Goal: Task Accomplishment & Management: Complete application form

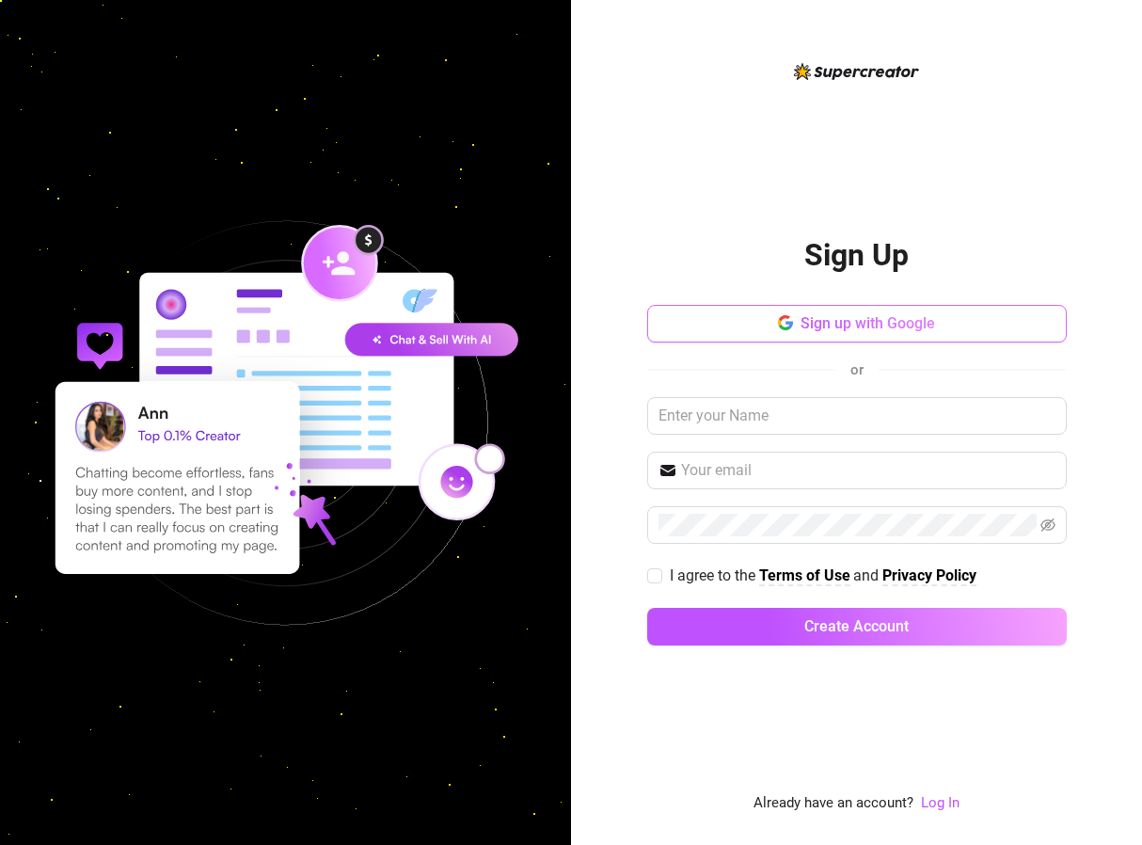
click at [864, 326] on span "Sign up with Google" at bounding box center [868, 323] width 135 height 18
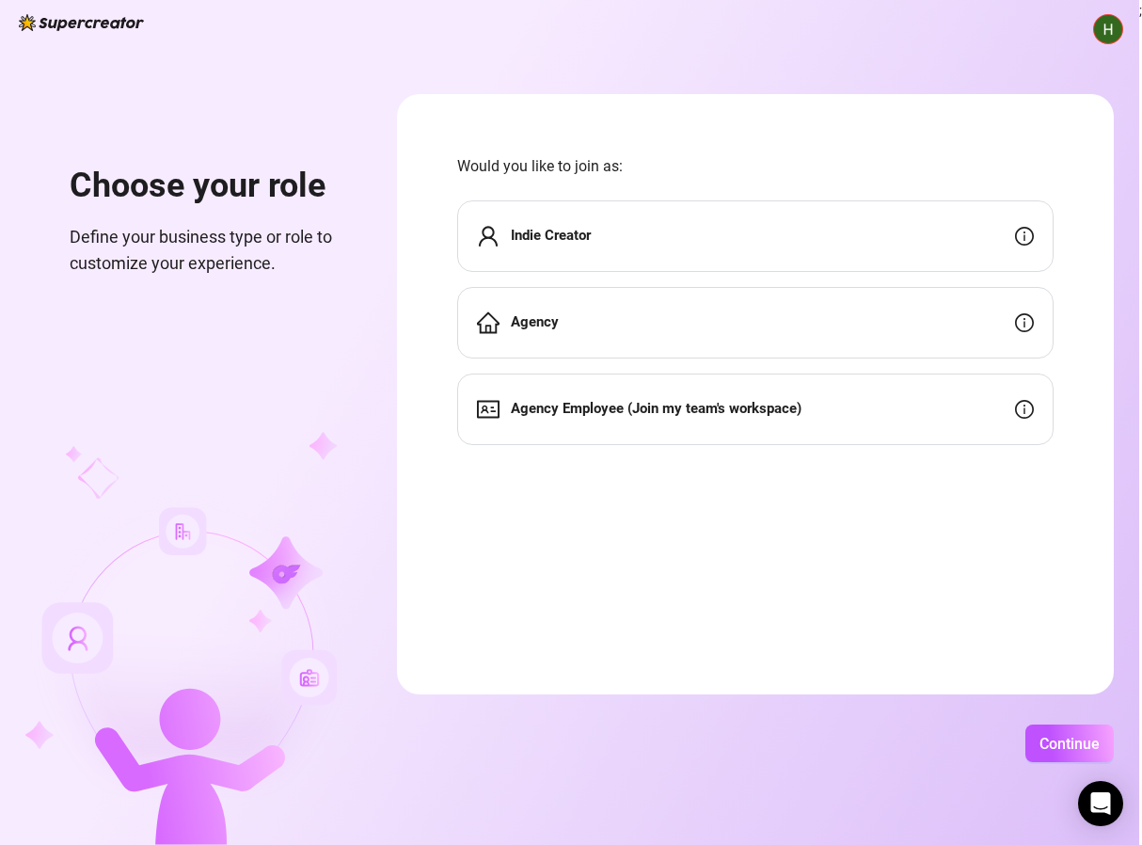
click at [796, 242] on div "Indie Creator" at bounding box center [755, 236] width 596 height 72
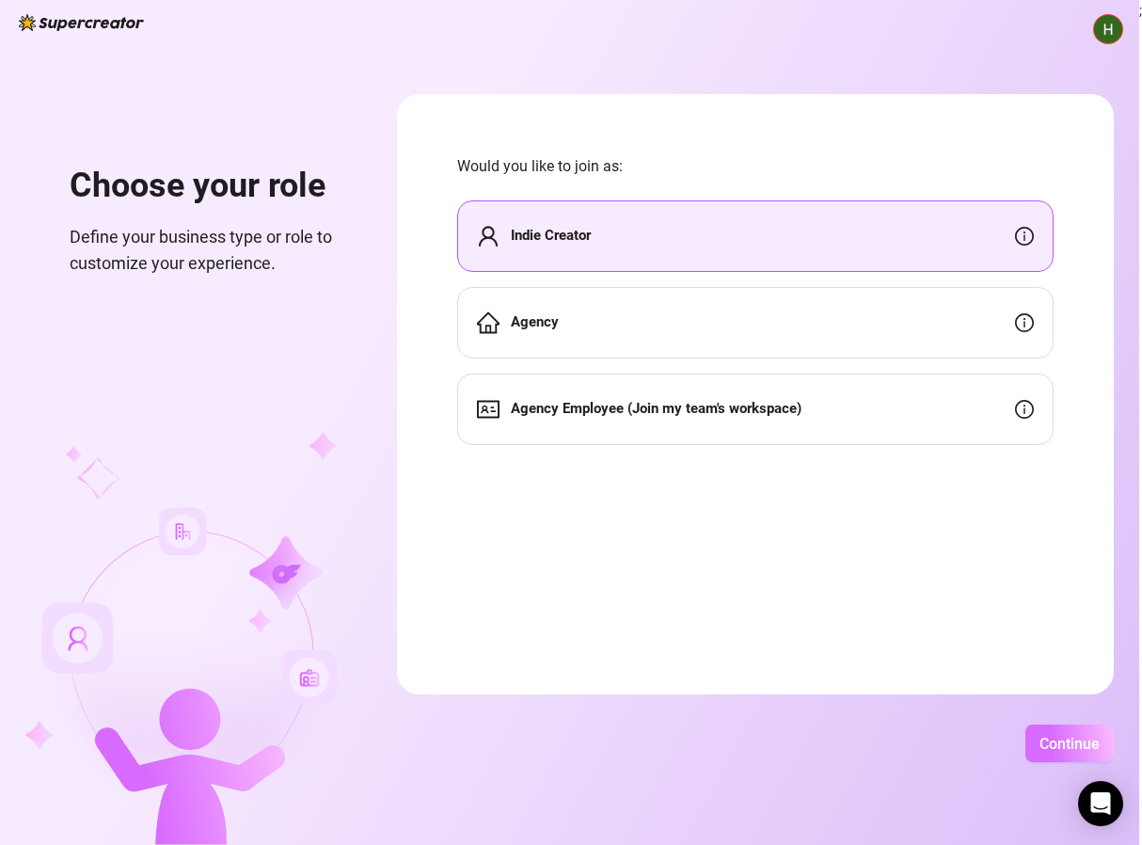
click at [1084, 753] on button "Continue" at bounding box center [1070, 743] width 88 height 38
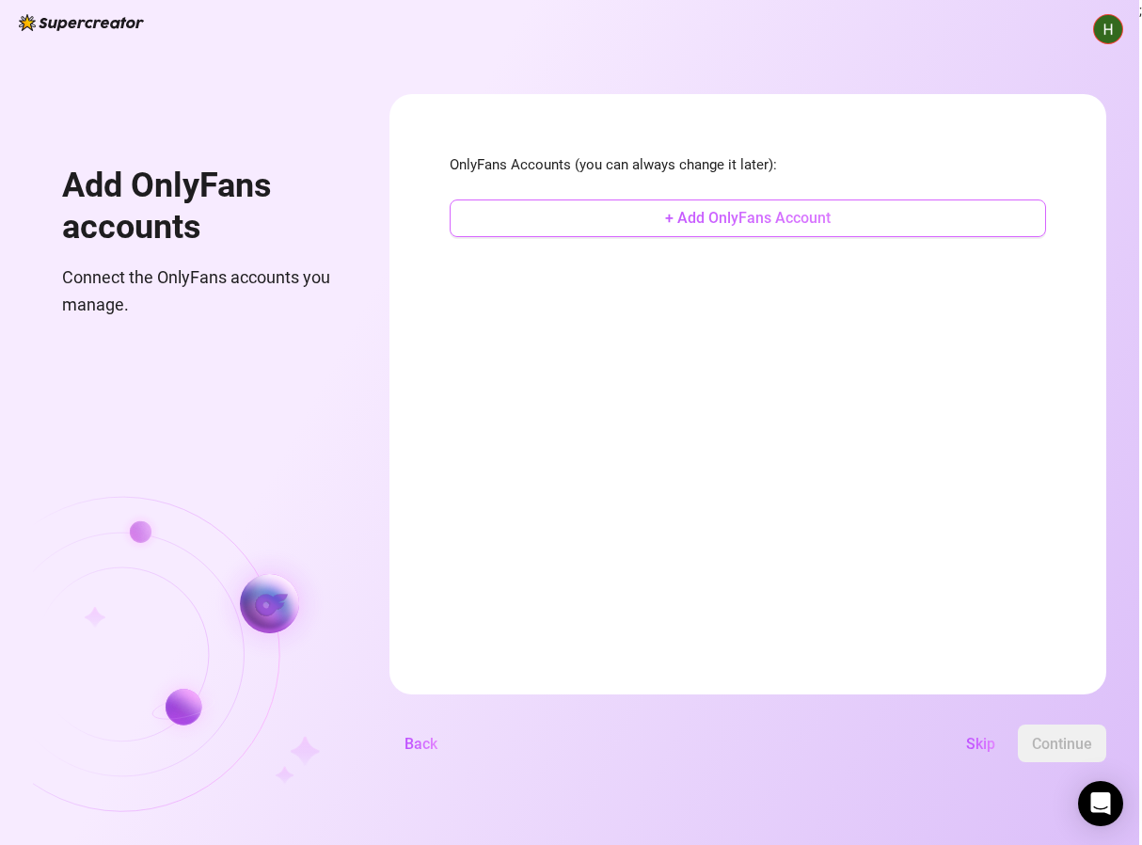
click at [752, 214] on span "+ Add OnlyFans Account" at bounding box center [748, 218] width 166 height 18
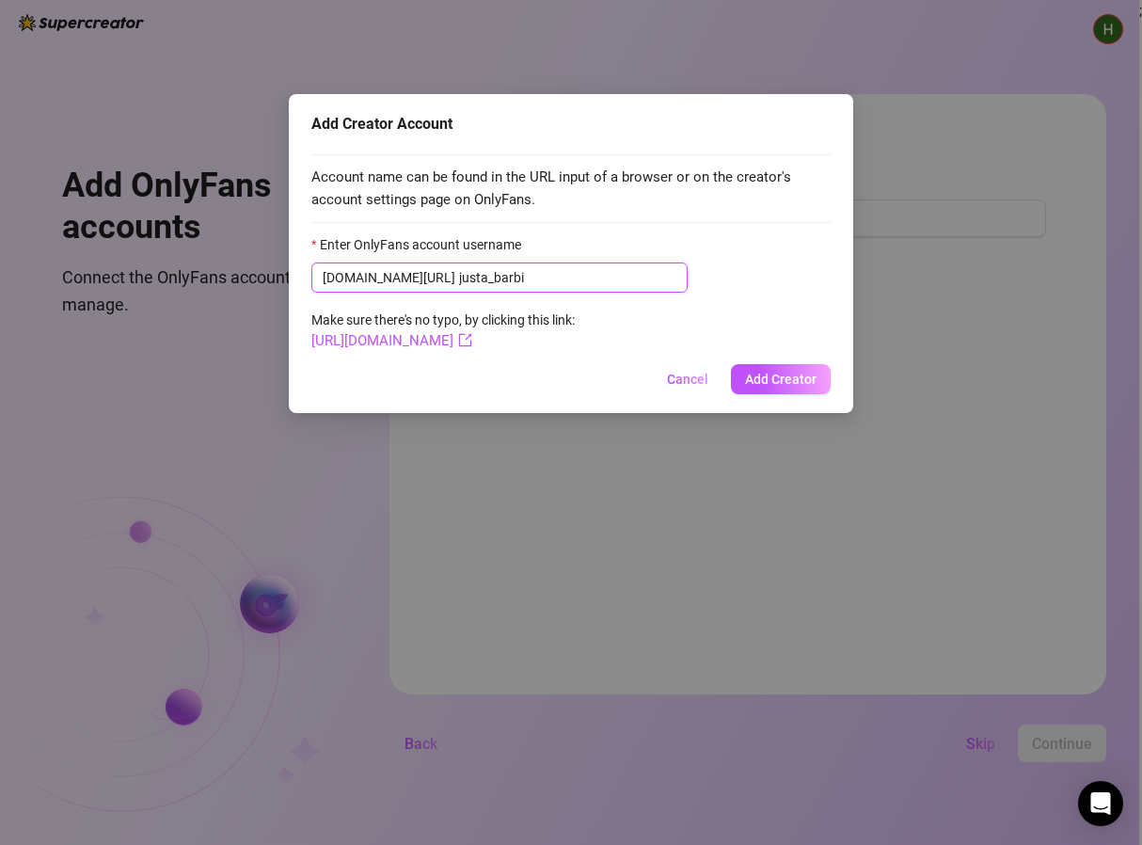
type input "justa_barbi"
click at [785, 325] on form "Enter OnlyFans account username [DOMAIN_NAME][URL] justa_barbi Make sure there'…" at bounding box center [570, 293] width 519 height 119
click at [795, 378] on span "Add Creator" at bounding box center [781, 379] width 72 height 15
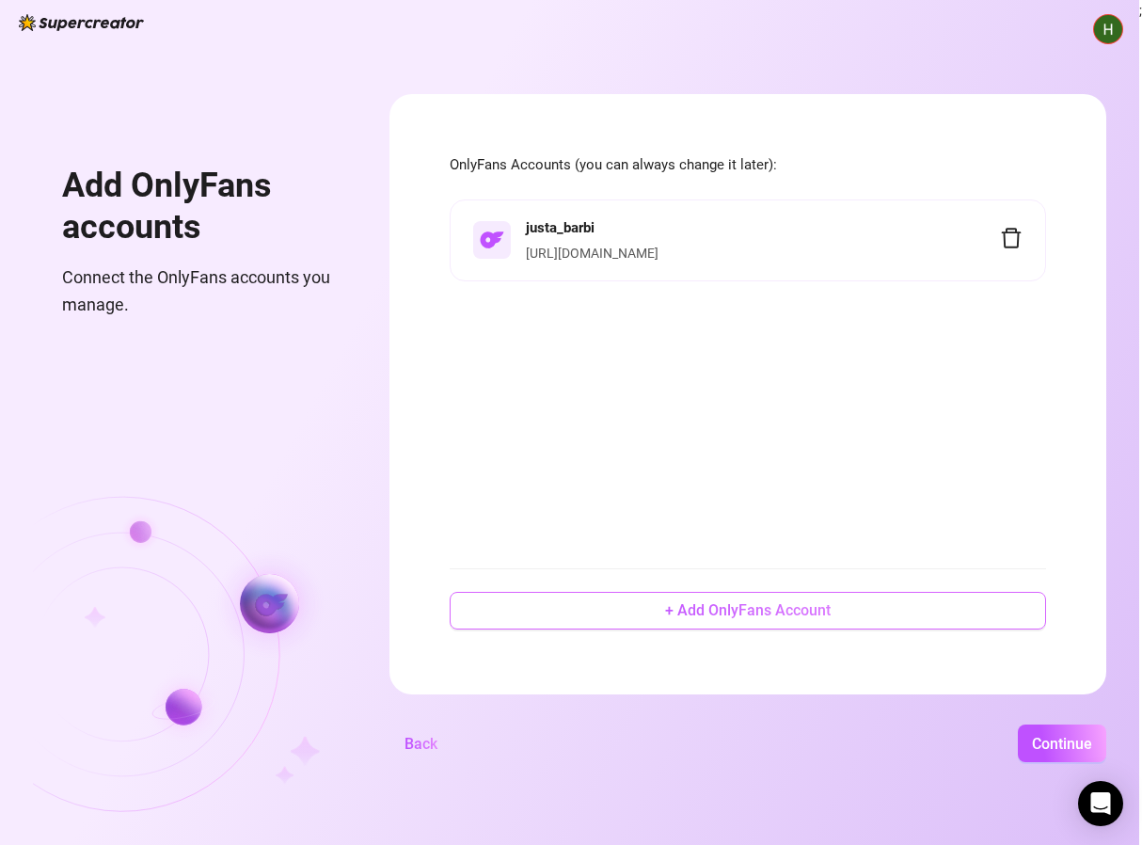
click at [780, 607] on span "+ Add OnlyFans Account" at bounding box center [748, 610] width 166 height 18
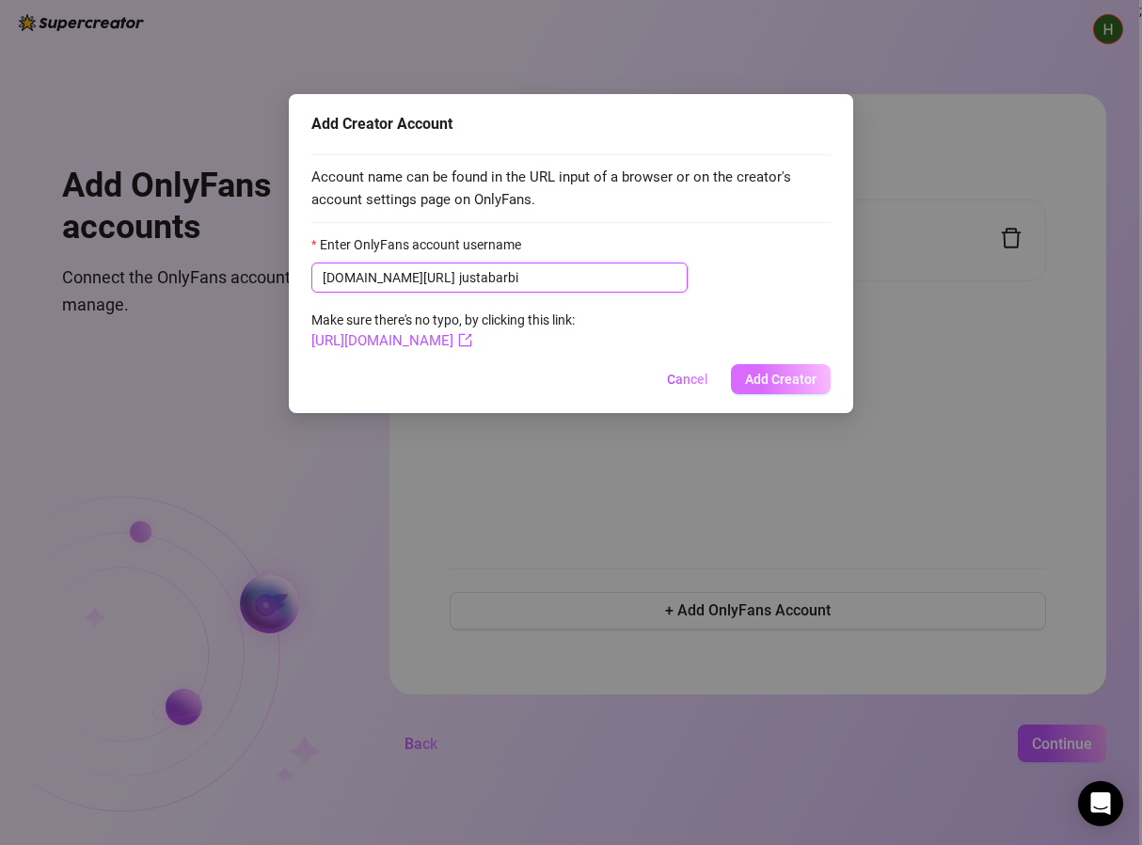
type input "justabarbi"
click at [818, 386] on button "Add Creator" at bounding box center [781, 379] width 100 height 30
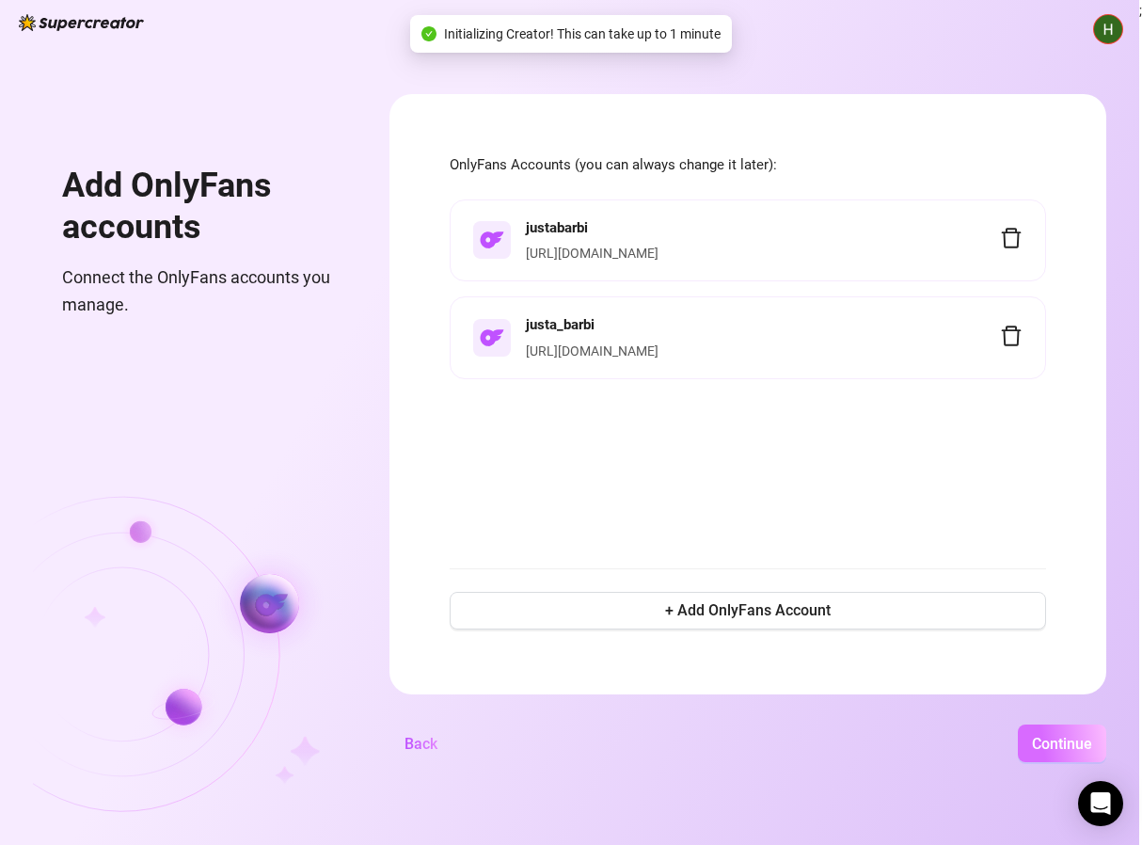
click at [1057, 736] on span "Continue" at bounding box center [1062, 744] width 60 height 18
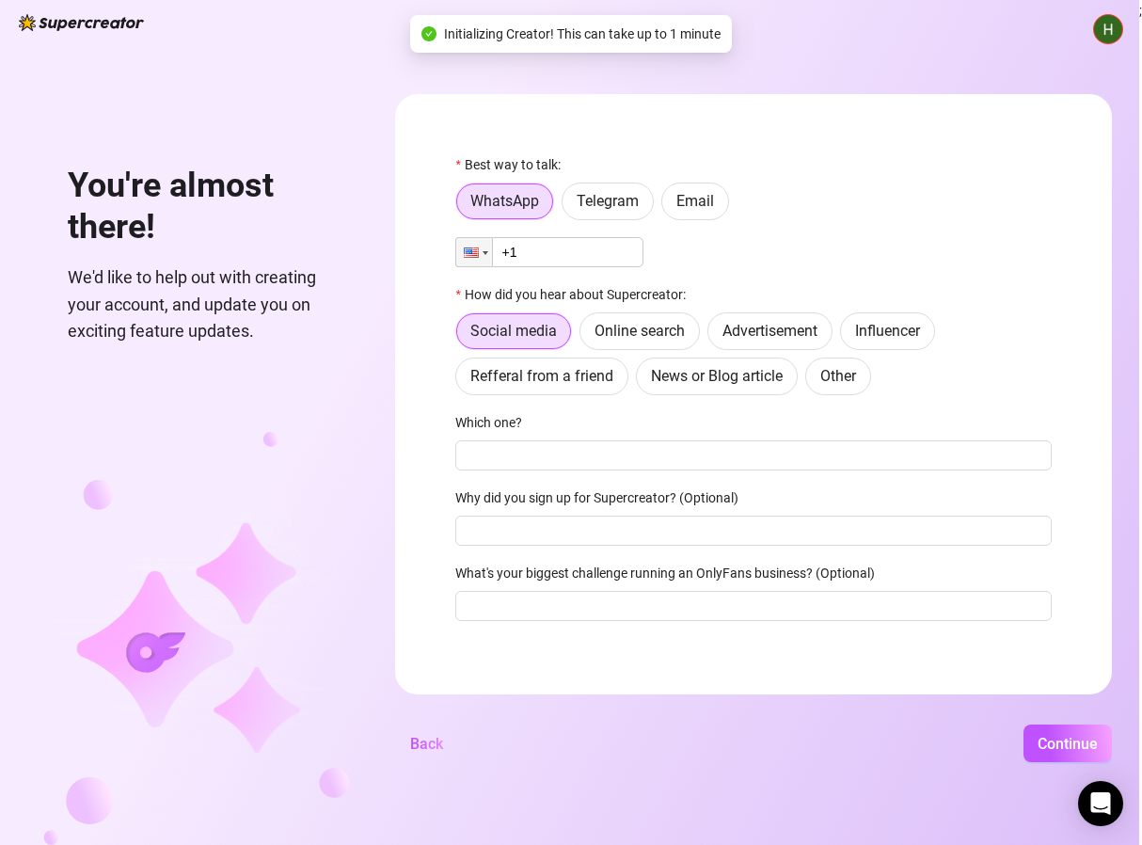
click at [603, 254] on input "+1" at bounding box center [549, 252] width 188 height 30
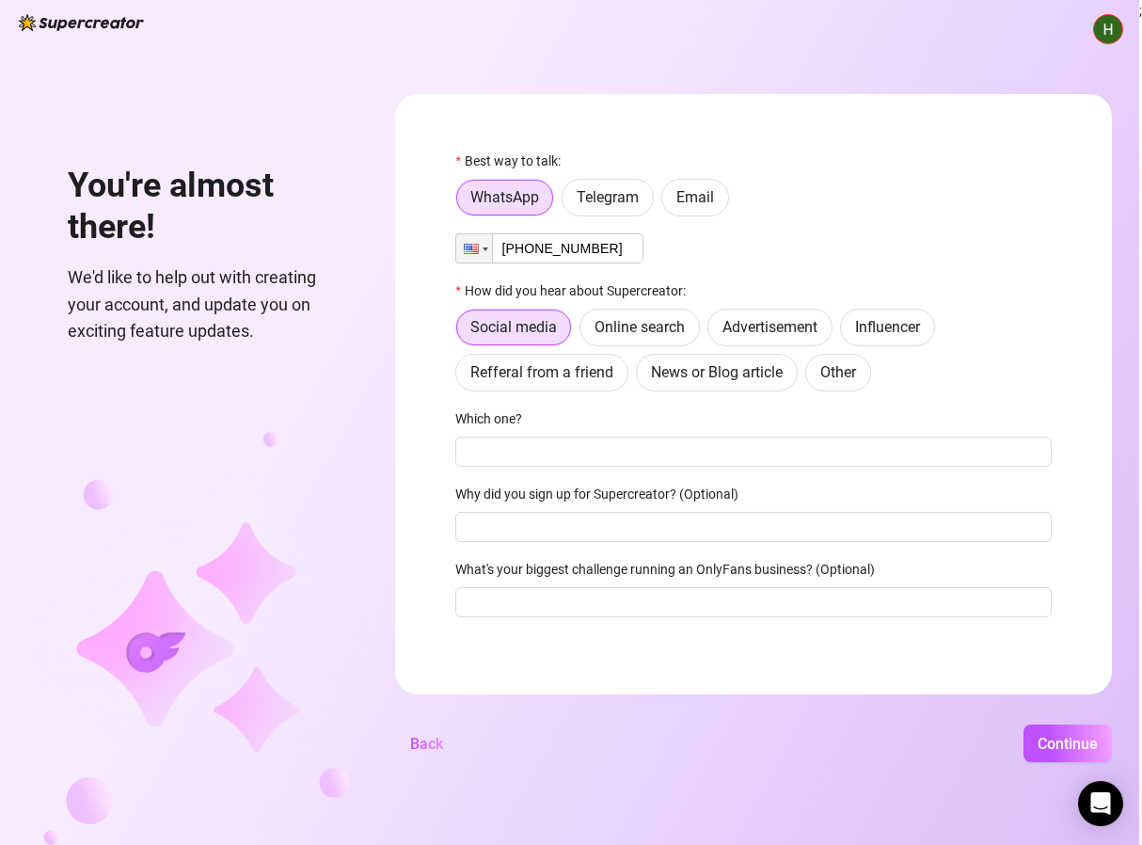
scroll to position [6, 0]
type input "[PHONE_NUMBER]"
click at [716, 460] on input "Which one?" at bounding box center [753, 452] width 596 height 30
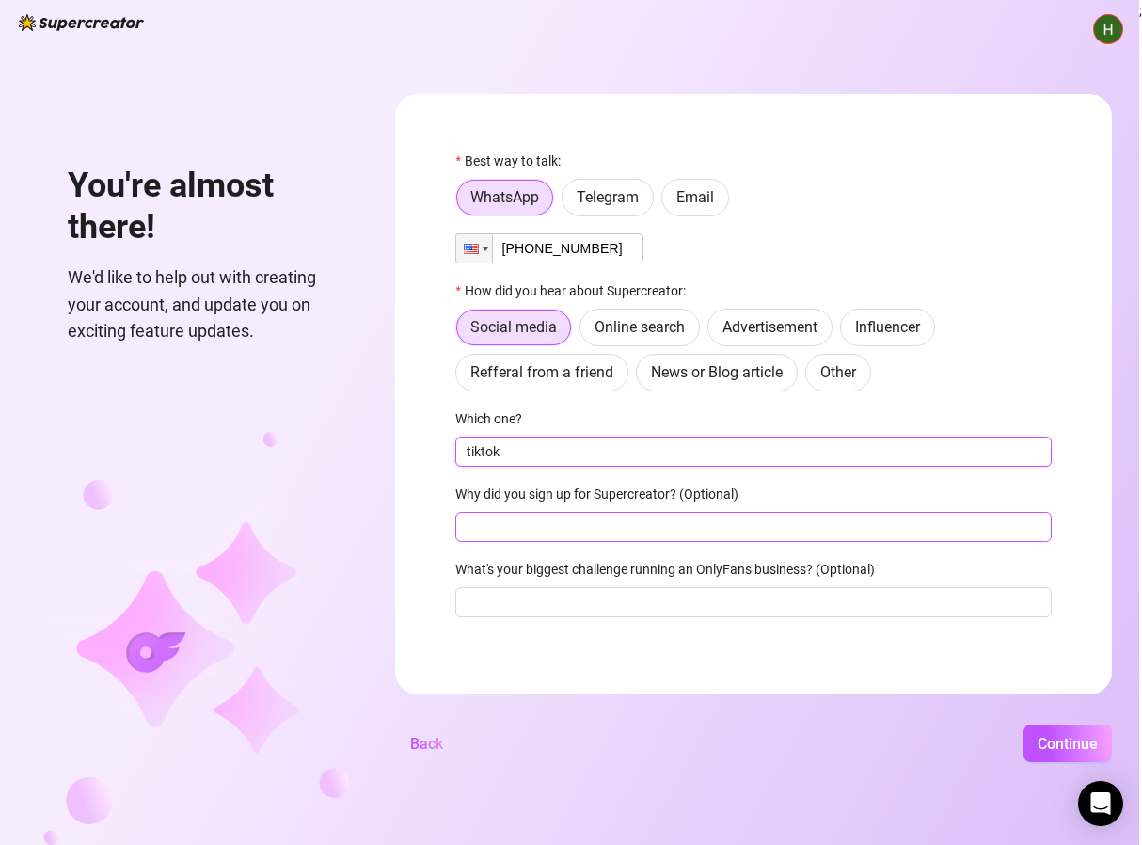
type input "tiktok"
click at [675, 519] on input "Why did you sign up for Supercreator? (Optional)" at bounding box center [753, 527] width 596 height 30
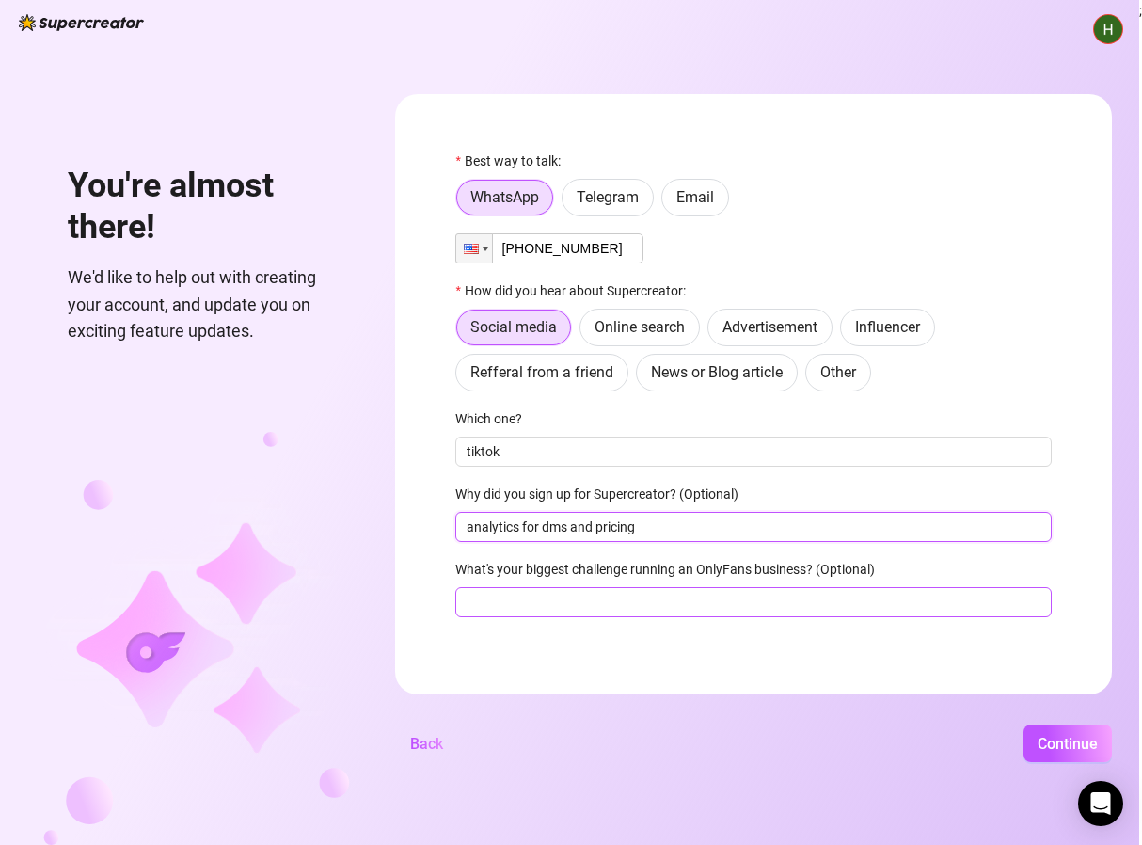
type input "analytics for dms and pricing"
click at [725, 596] on input "What's your biggest challenge running an OnlyFans business? (Optional)" at bounding box center [753, 602] width 596 height 30
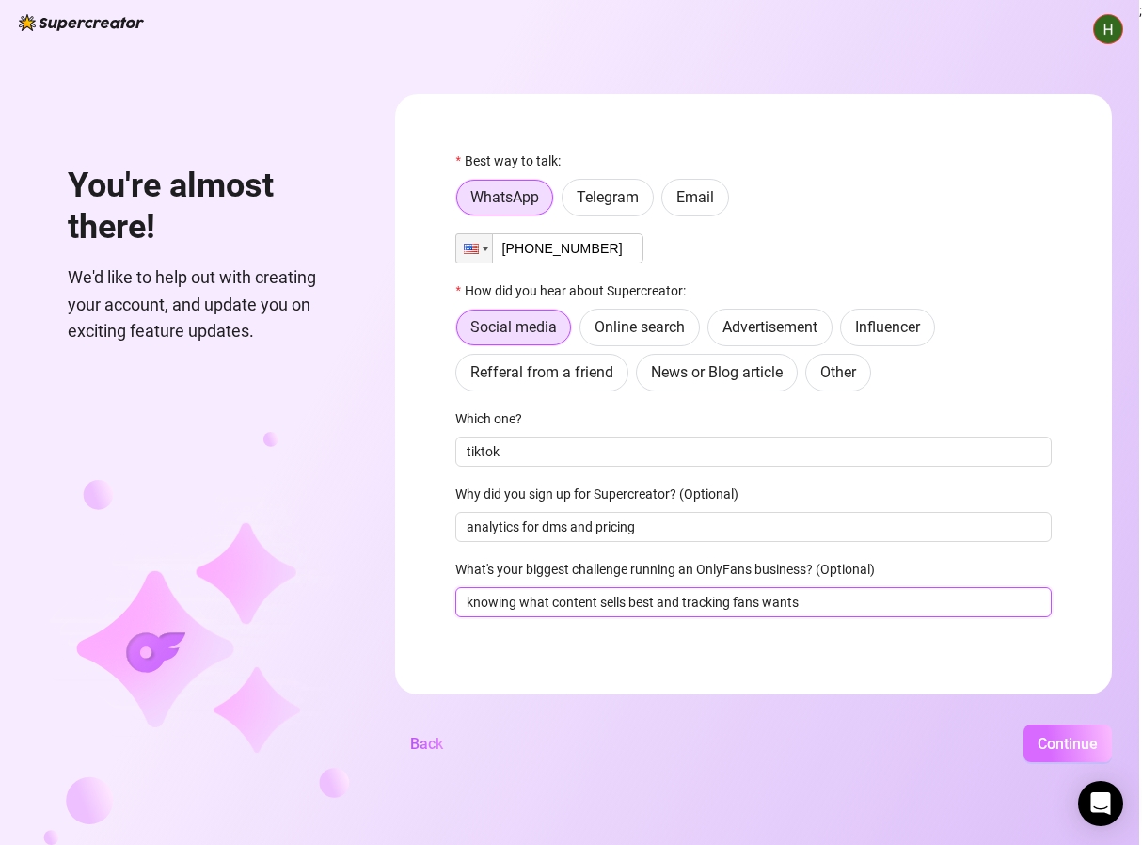
type input "knowing what content sells best and tracking fans wants"
click at [1066, 744] on span "Continue" at bounding box center [1068, 744] width 60 height 18
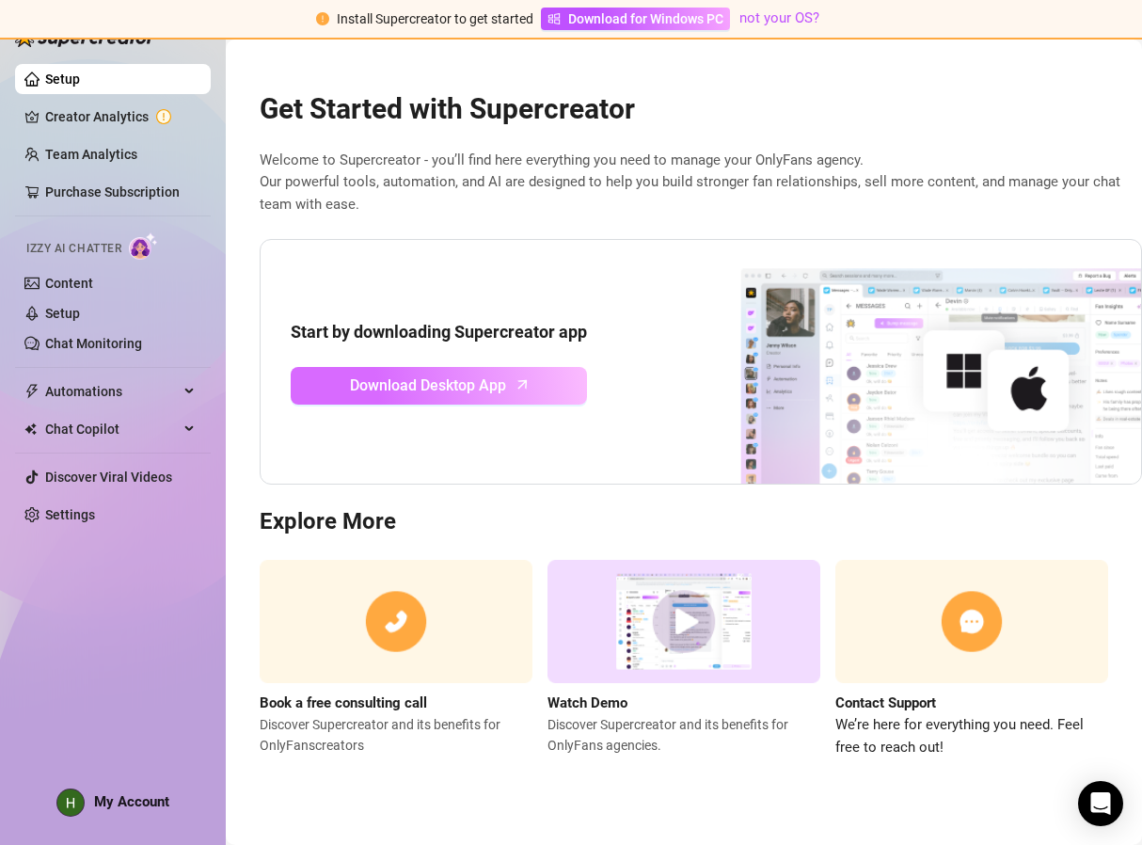
click at [516, 394] on link "Download Desktop App" at bounding box center [439, 386] width 296 height 38
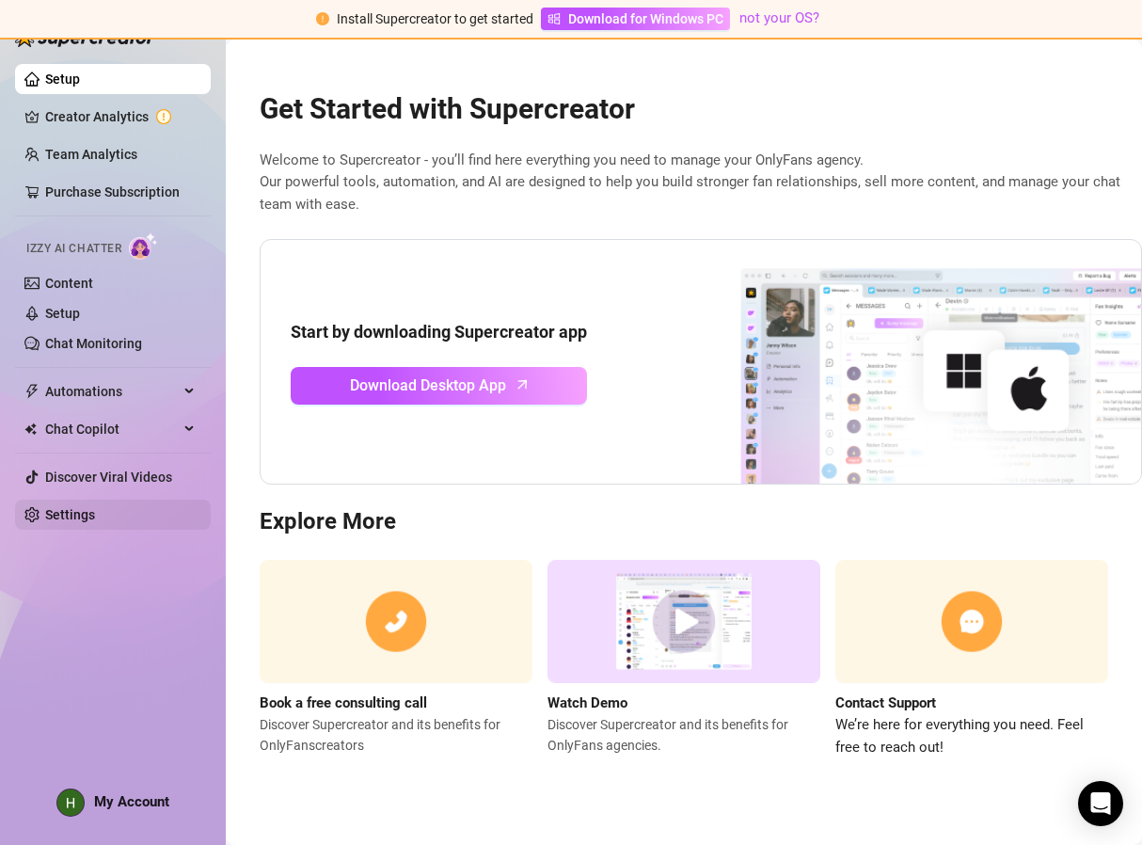
click at [92, 513] on link "Settings" at bounding box center [70, 514] width 50 height 15
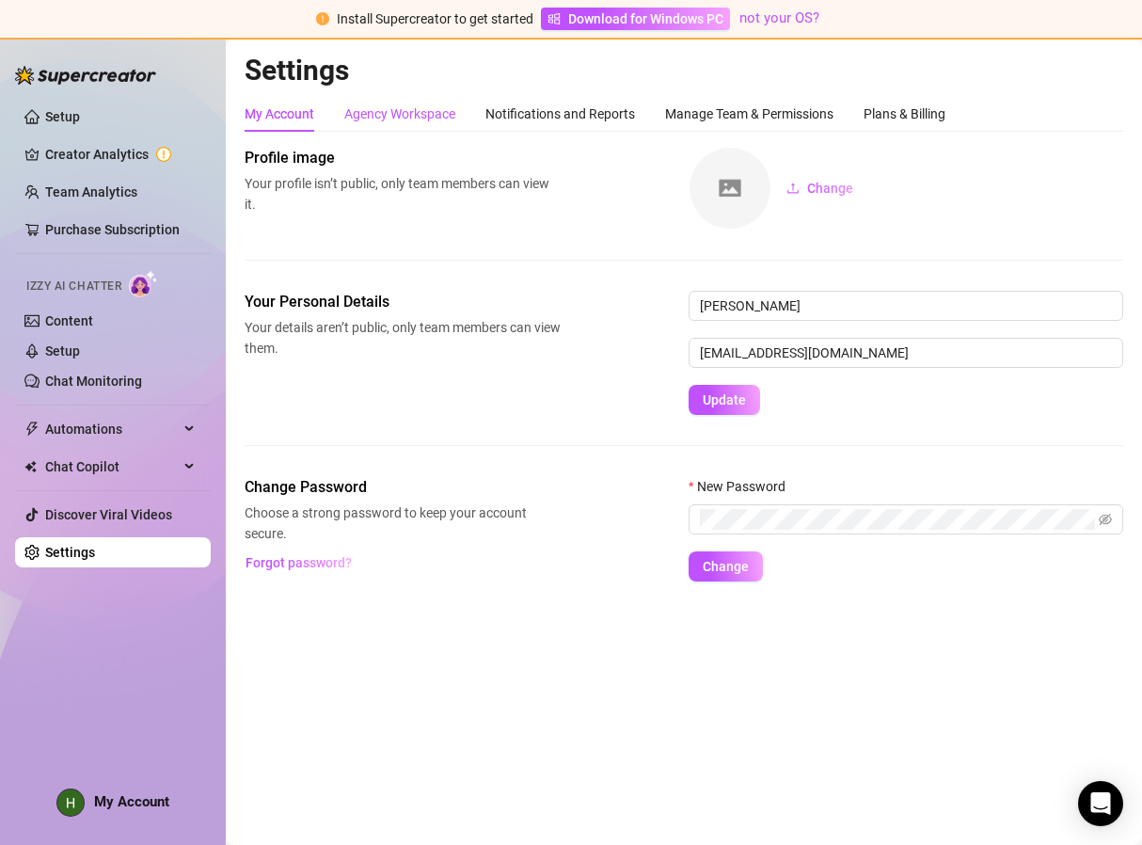
click at [393, 111] on div "Agency Workspace" at bounding box center [399, 113] width 111 height 21
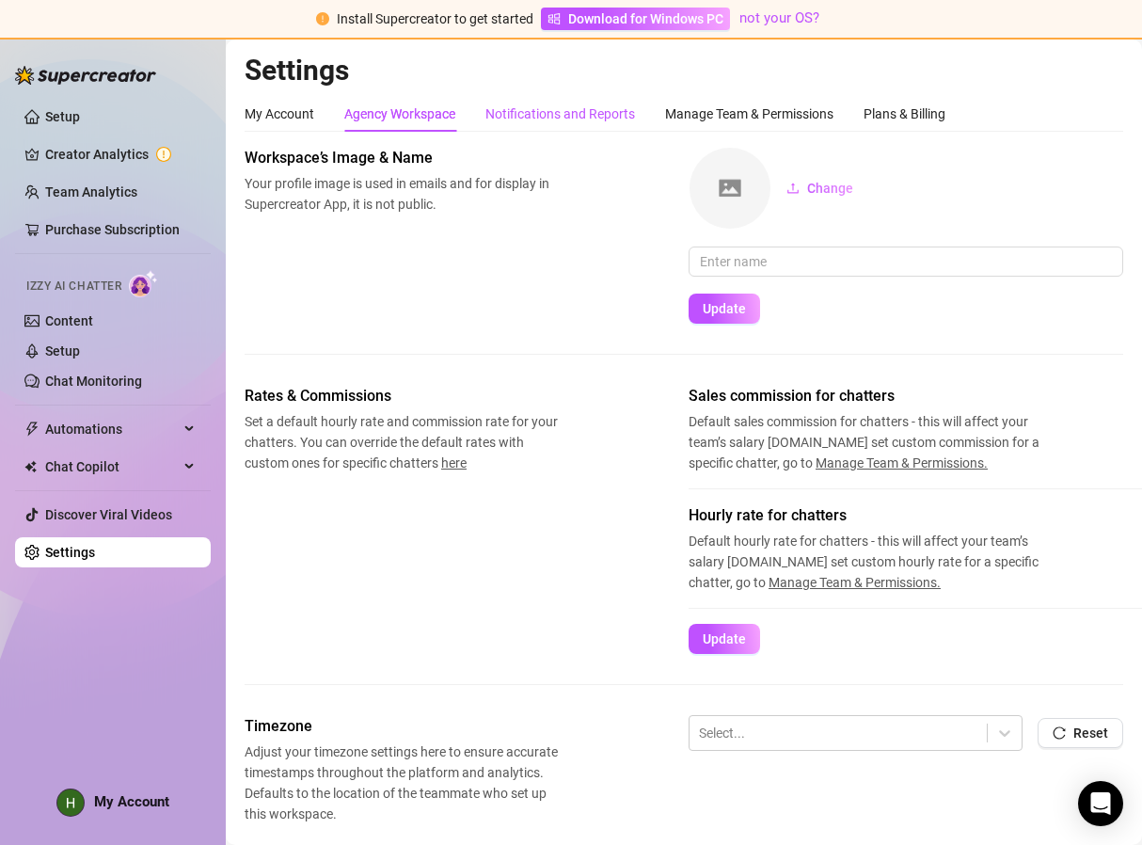
click at [552, 112] on div "Notifications and Reports" at bounding box center [560, 113] width 150 height 21
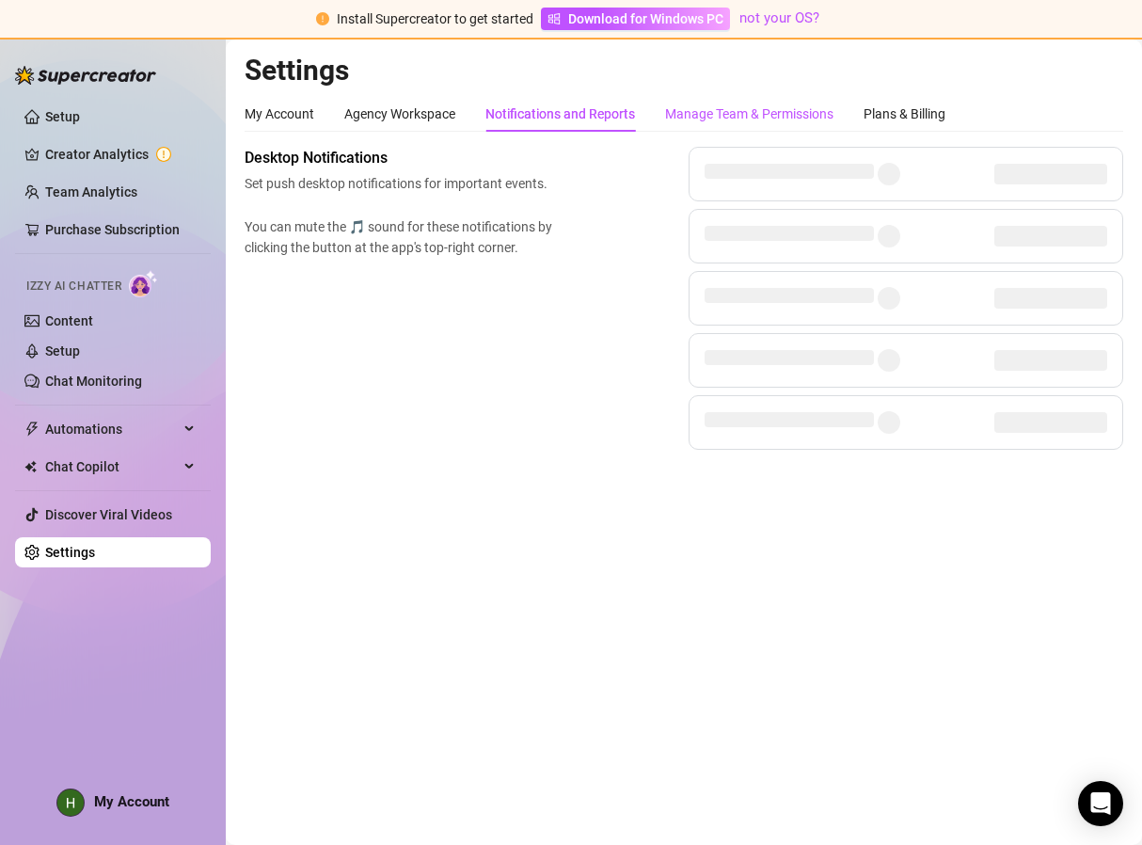
click at [728, 119] on div "Manage Team & Permissions" at bounding box center [749, 113] width 168 height 21
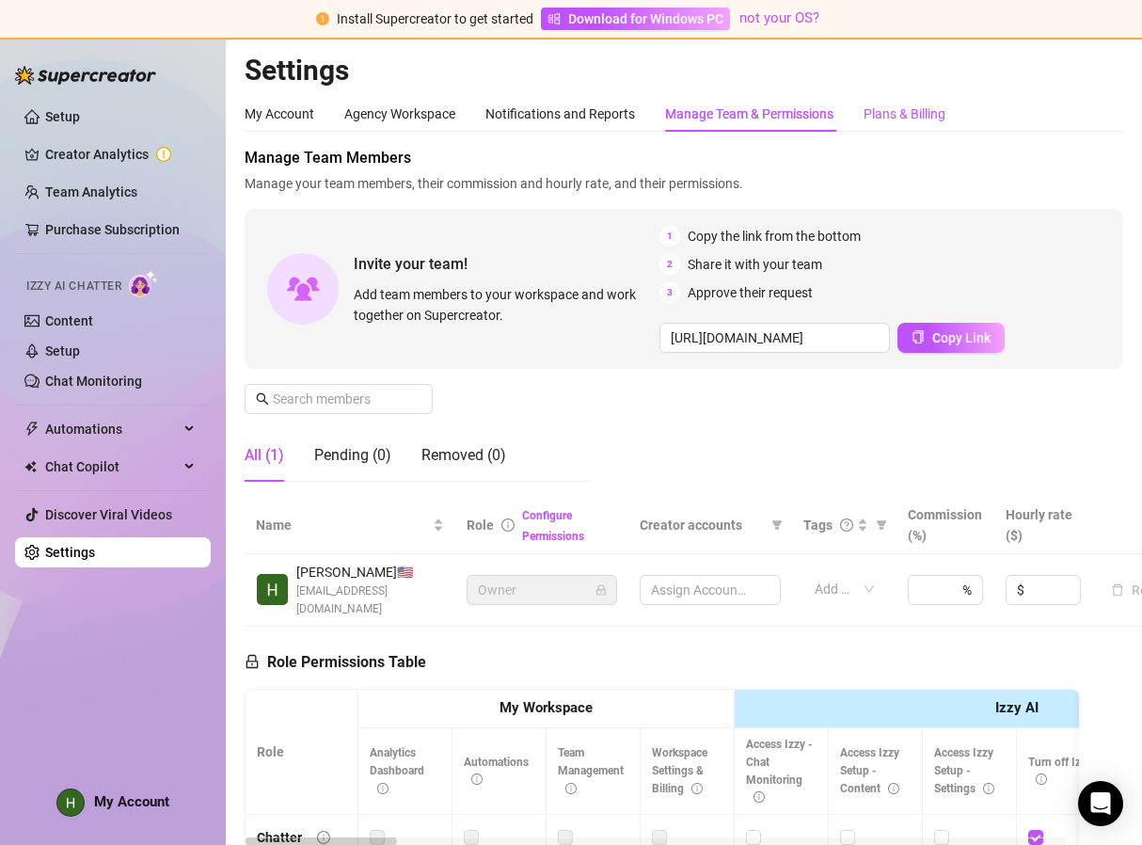
click at [916, 114] on div "Plans & Billing" at bounding box center [905, 113] width 82 height 21
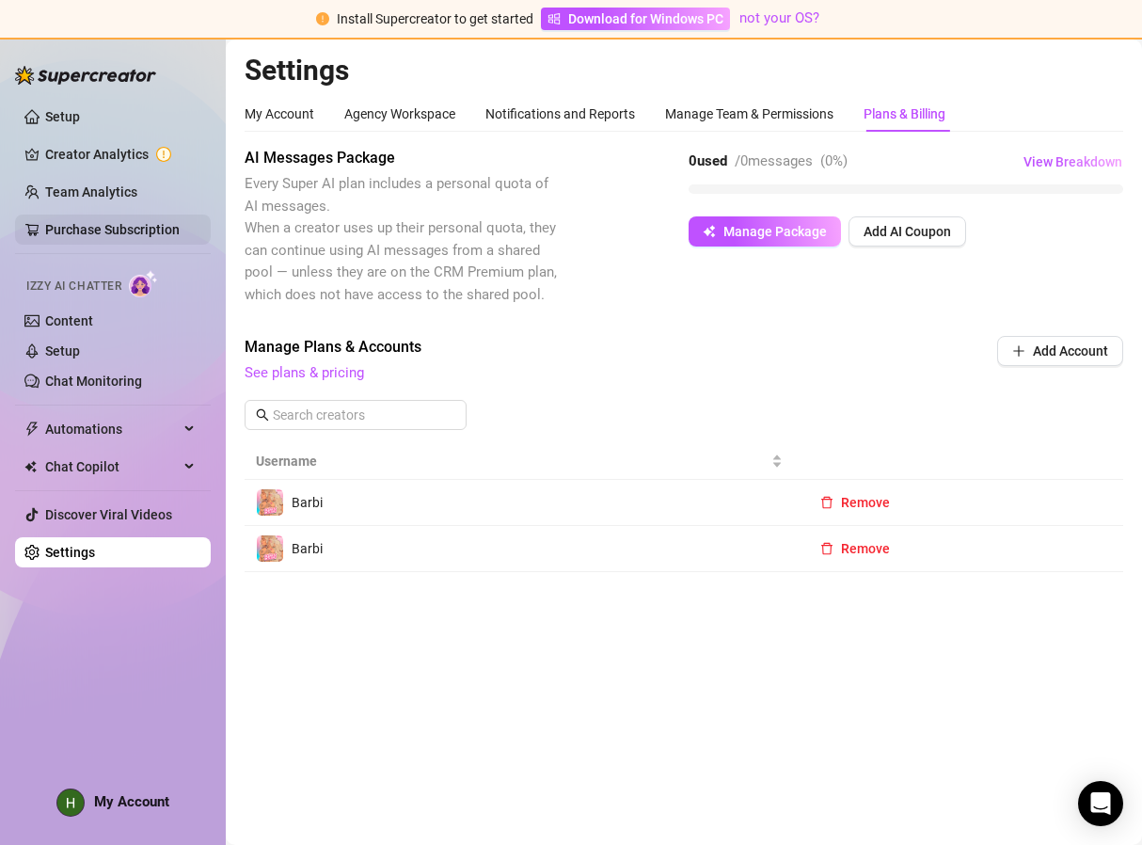
click at [101, 226] on link "Purchase Subscription" at bounding box center [112, 229] width 135 height 15
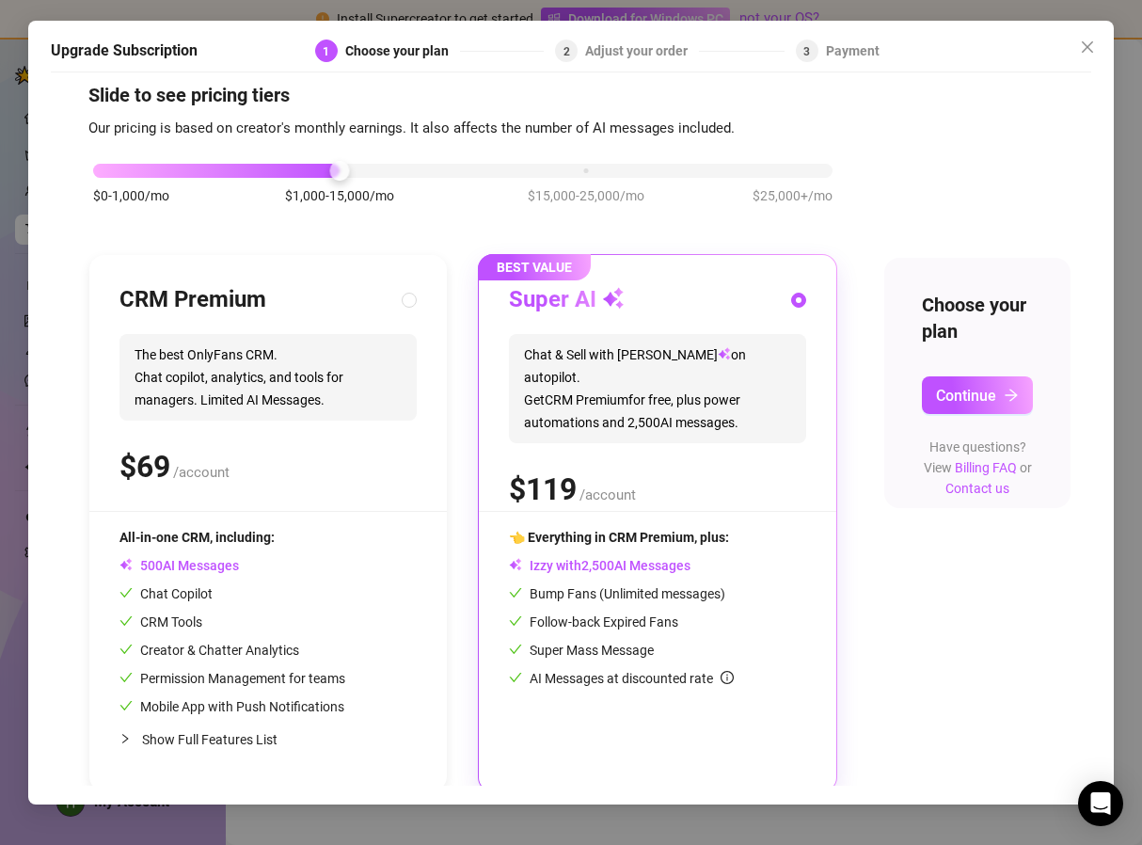
scroll to position [32, 0]
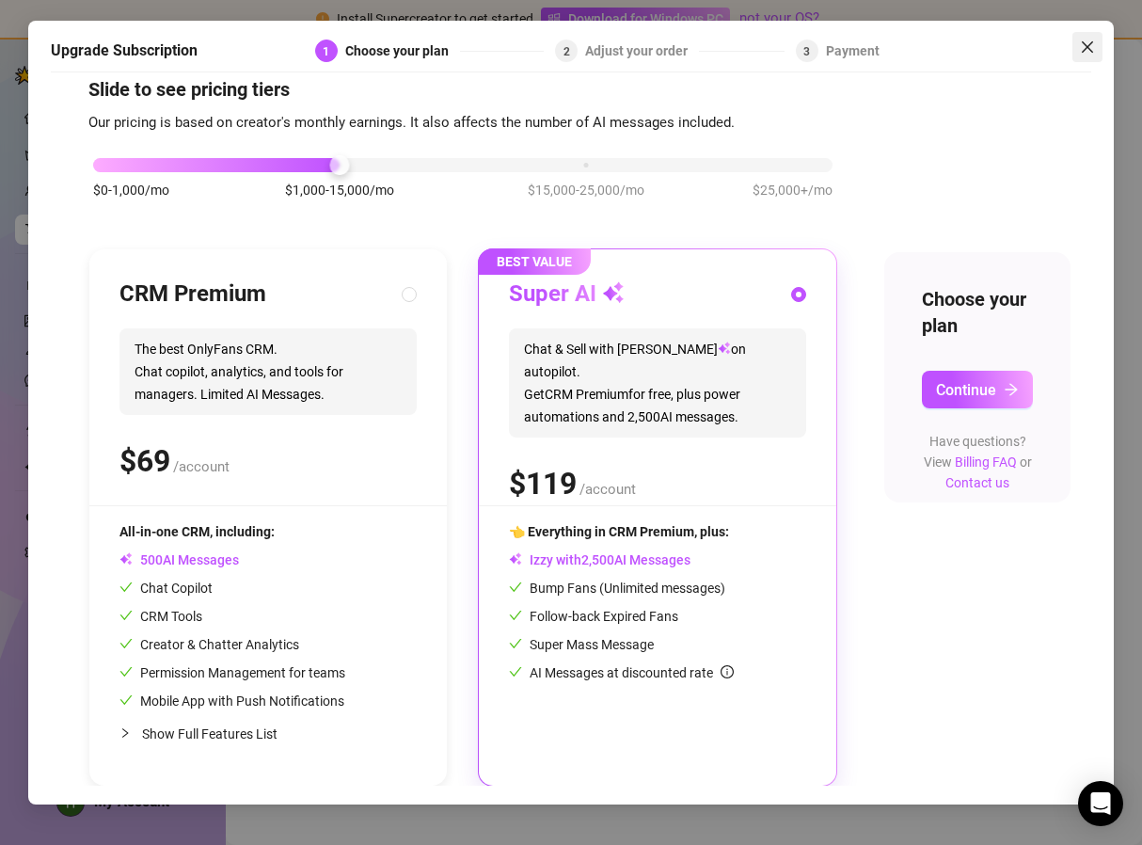
click at [1087, 39] on button "Close" at bounding box center [1088, 47] width 30 height 30
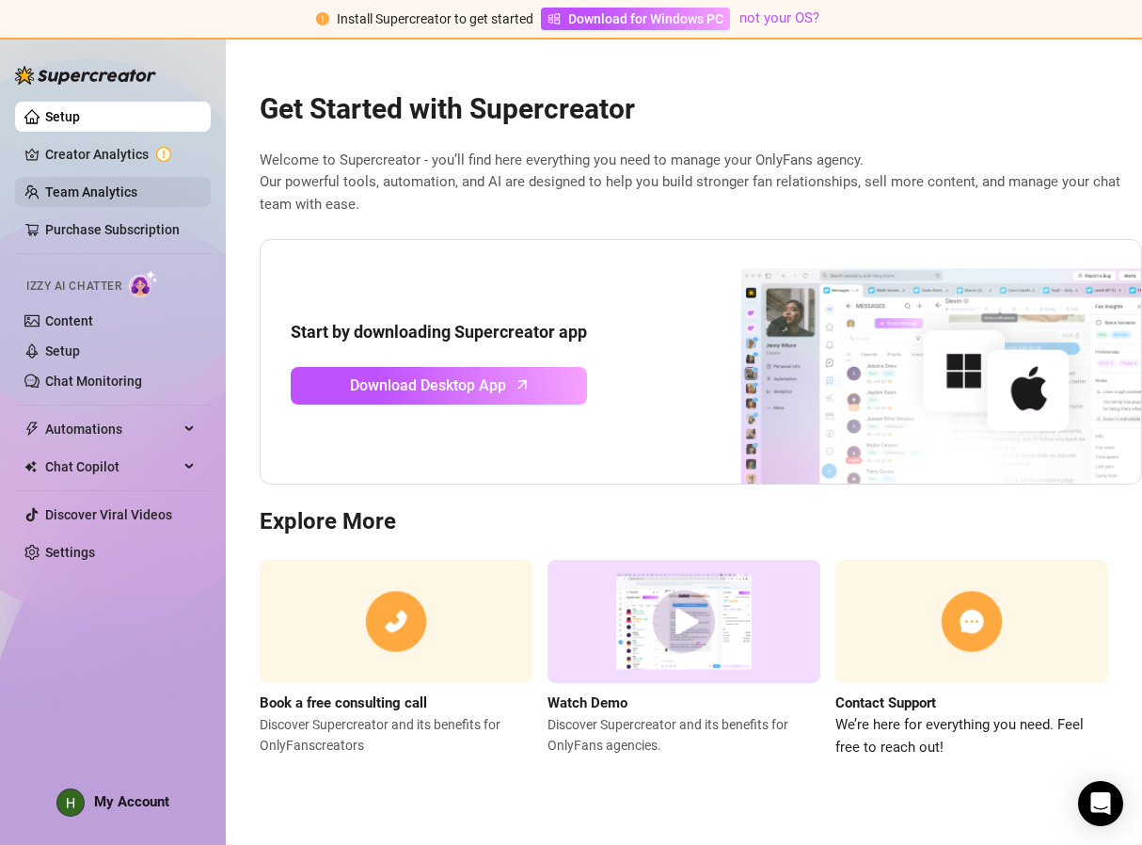
click at [108, 190] on link "Team Analytics" at bounding box center [91, 191] width 92 height 15
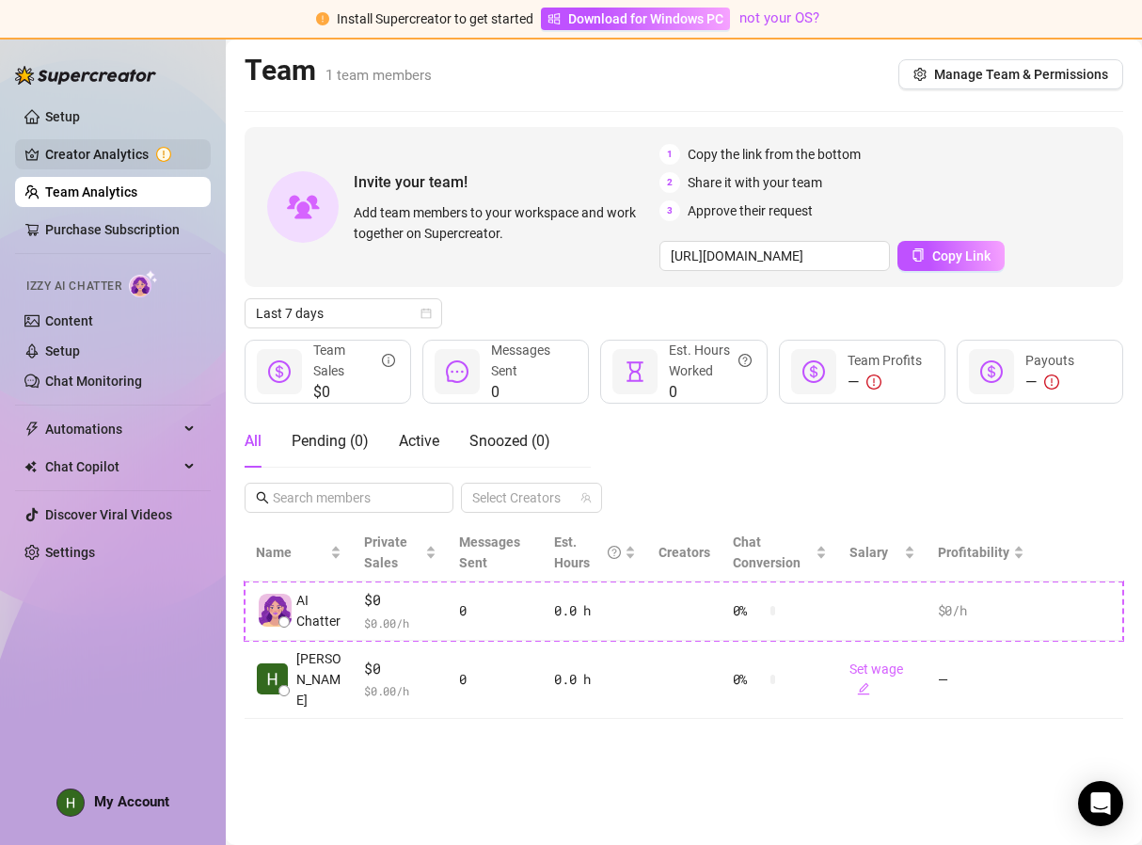
click at [106, 156] on link "Creator Analytics" at bounding box center [120, 154] width 151 height 30
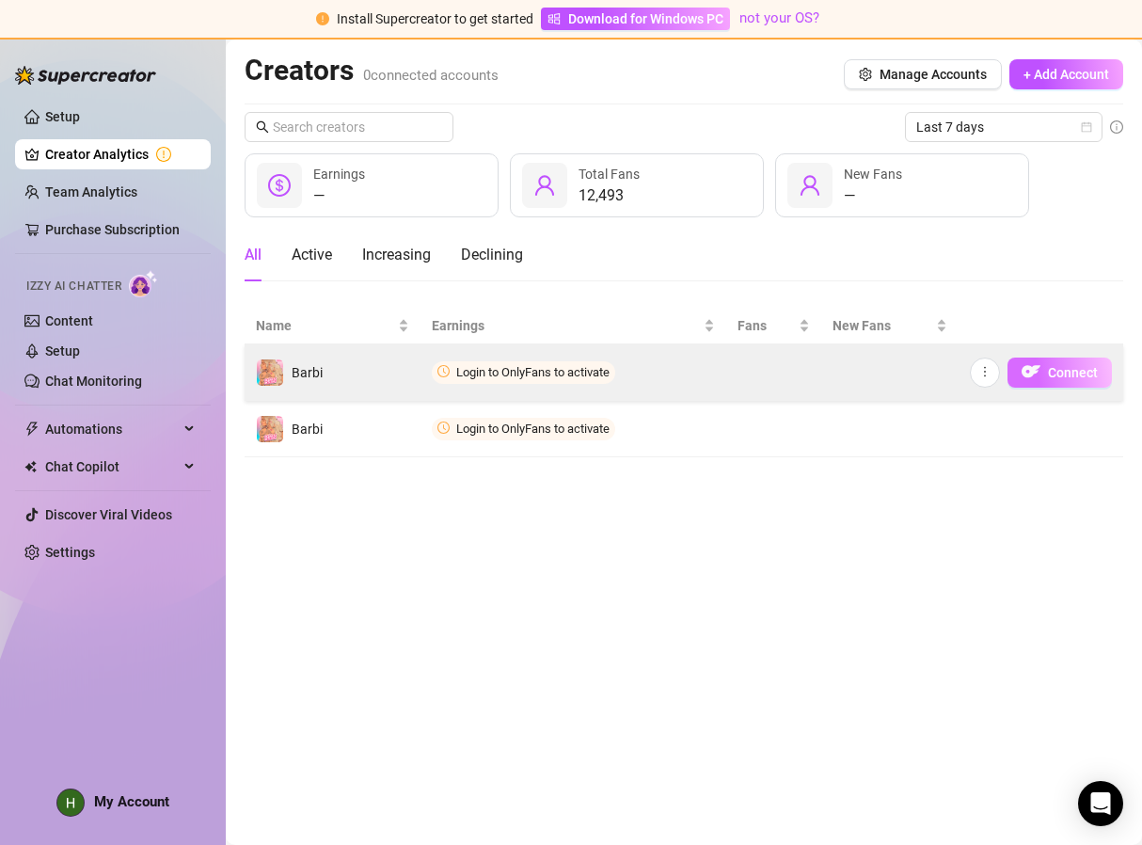
click at [1055, 370] on span "Connect" at bounding box center [1073, 372] width 50 height 15
click at [987, 371] on icon "more" at bounding box center [984, 371] width 13 height 13
click at [1038, 368] on img "button" at bounding box center [1031, 371] width 19 height 19
click at [501, 365] on span "Login to OnlyFans to activate" at bounding box center [532, 372] width 153 height 14
click at [1037, 373] on img "button" at bounding box center [1031, 371] width 19 height 19
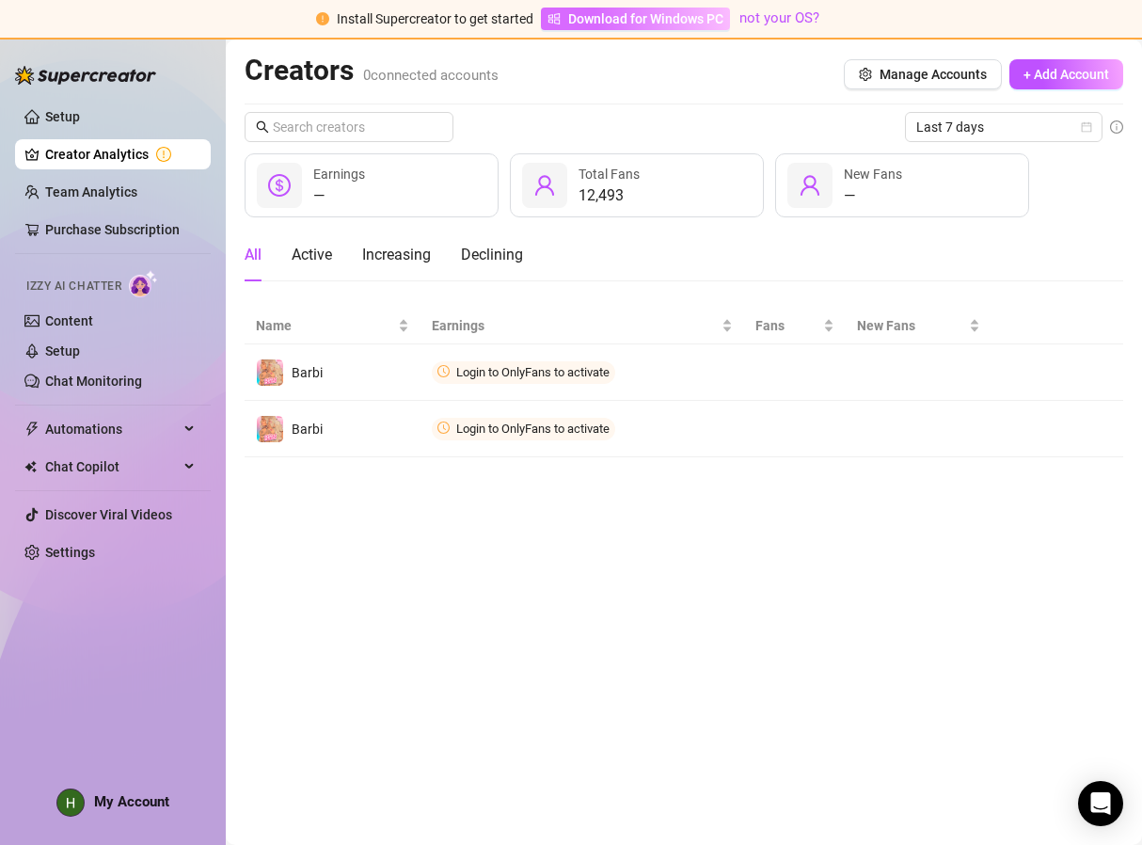
click at [667, 20] on span "Download for Windows PC" at bounding box center [645, 18] width 155 height 21
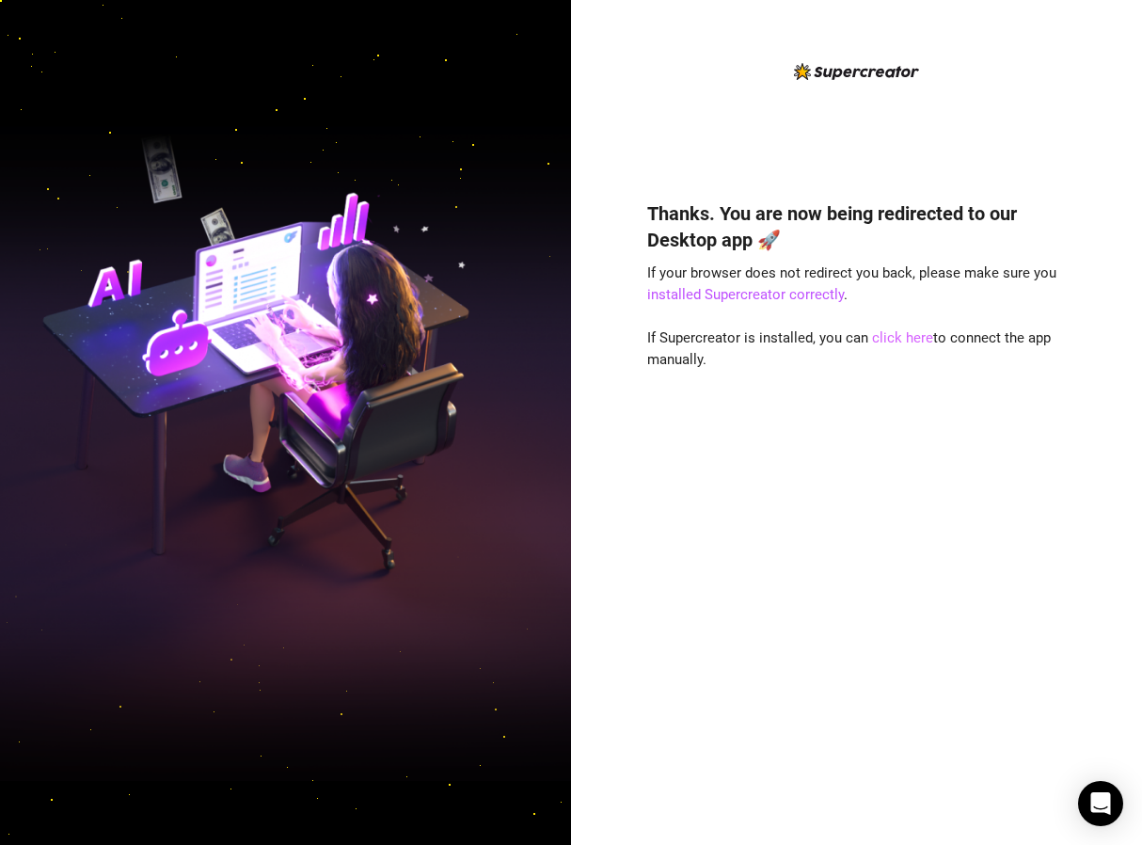
click at [883, 341] on link "click here" at bounding box center [902, 337] width 61 height 17
click at [901, 337] on link "click here" at bounding box center [902, 337] width 61 height 17
